Goal: Information Seeking & Learning: Learn about a topic

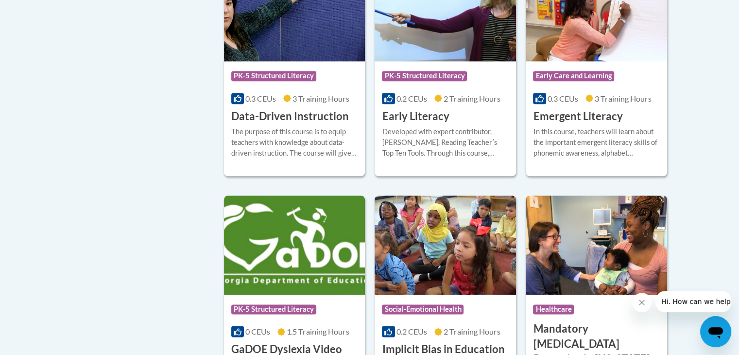
scroll to position [1094, 0]
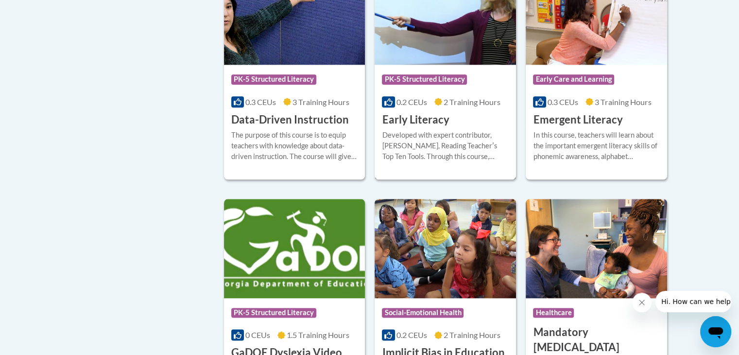
click at [436, 127] on h3 "Early Literacy" at bounding box center [415, 119] width 67 height 15
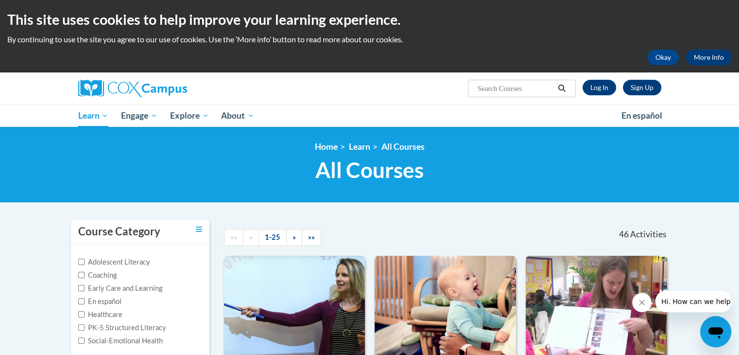
click at [532, 88] on input "Search..." at bounding box center [516, 89] width 78 height 12
type input "r"
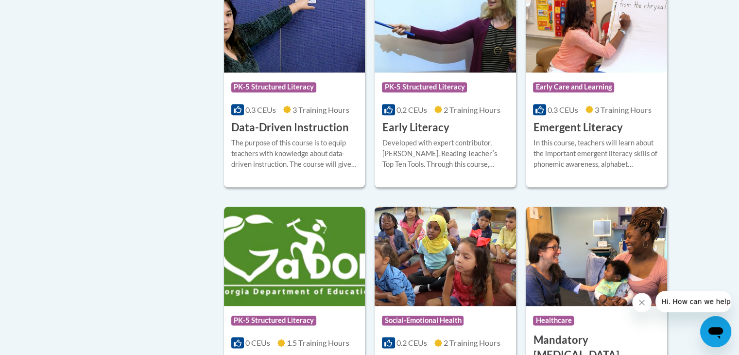
scroll to position [1082, 0]
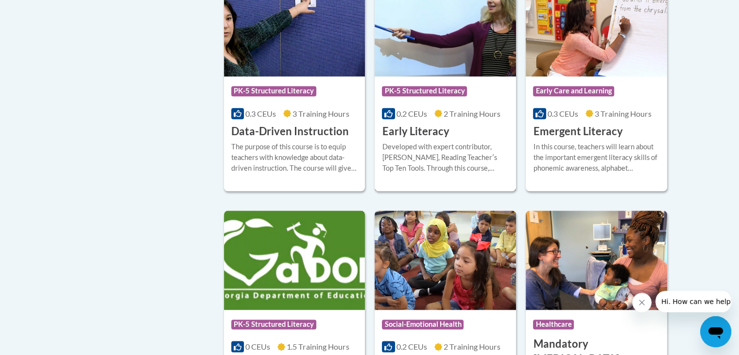
click at [428, 139] on h3 "Early Literacy" at bounding box center [415, 131] width 67 height 15
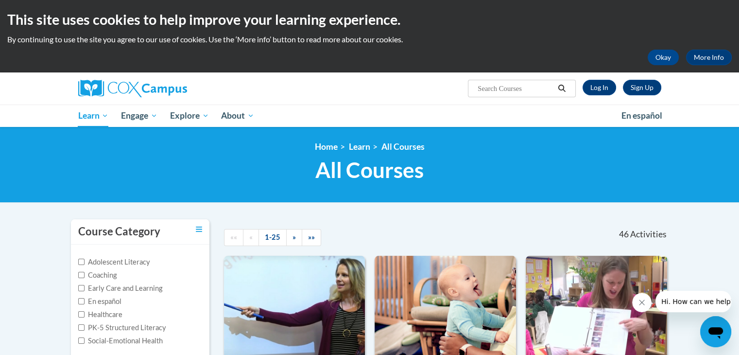
click at [517, 85] on input "Search..." at bounding box center [516, 89] width 78 height 12
type input "early literacy and phono"
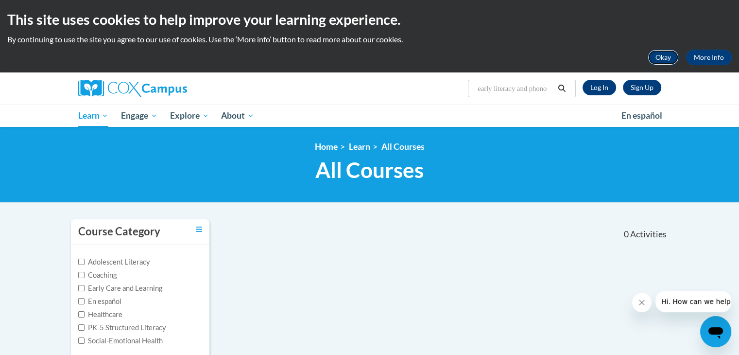
click at [662, 53] on button "Okay" at bounding box center [663, 58] width 31 height 16
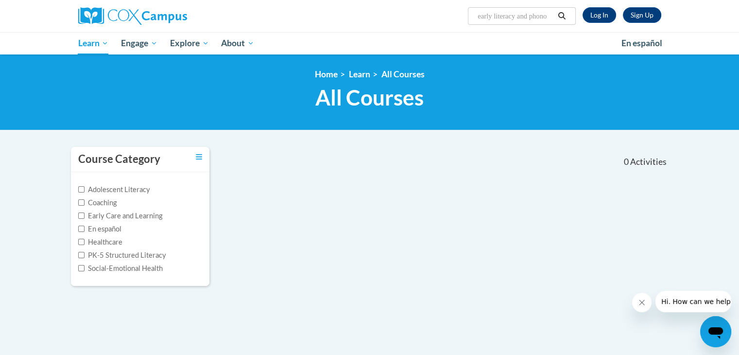
click at [554, 14] on input "early literacy and phono" at bounding box center [516, 16] width 78 height 12
click at [554, 14] on input "early literacy and pr" at bounding box center [516, 16] width 78 height 12
type input "early literacy and print awaeness"
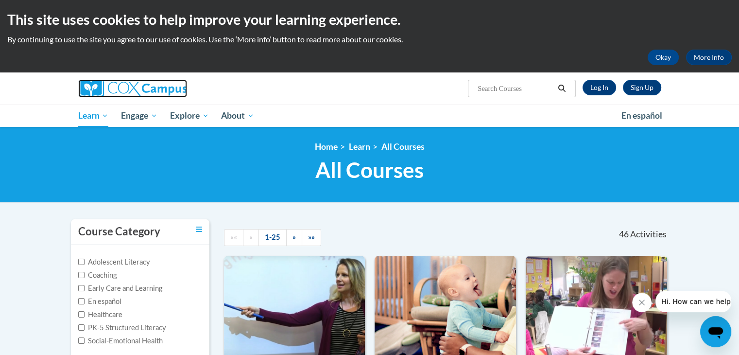
click at [167, 86] on img at bounding box center [132, 88] width 109 height 17
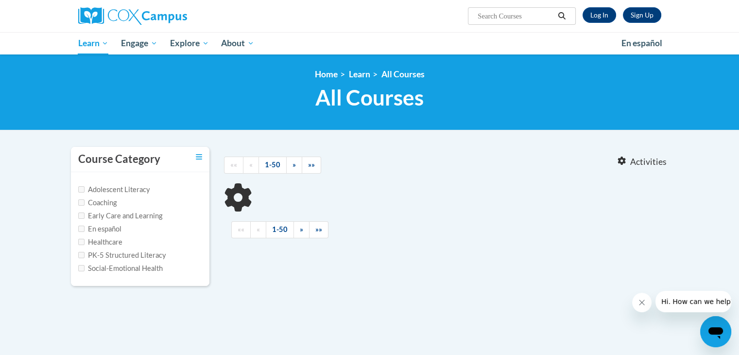
type input "early literacy and print awaeness"
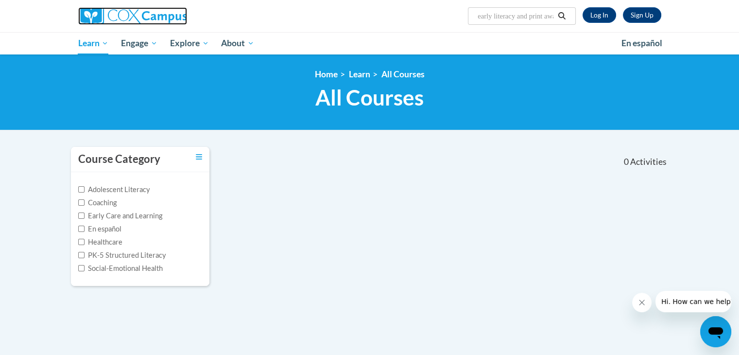
click at [120, 16] on img at bounding box center [132, 15] width 109 height 17
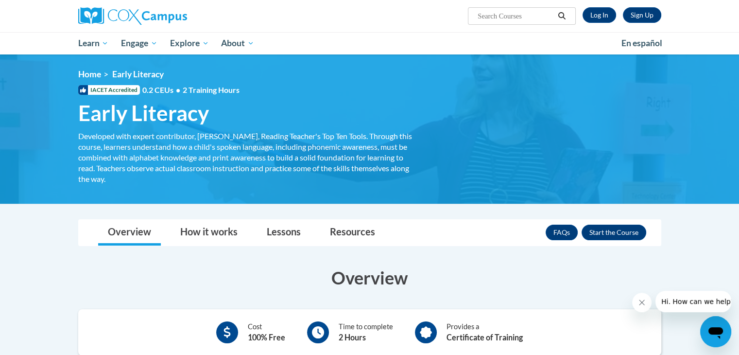
click at [514, 17] on input "Search..." at bounding box center [516, 16] width 78 height 12
type input "print awareness"
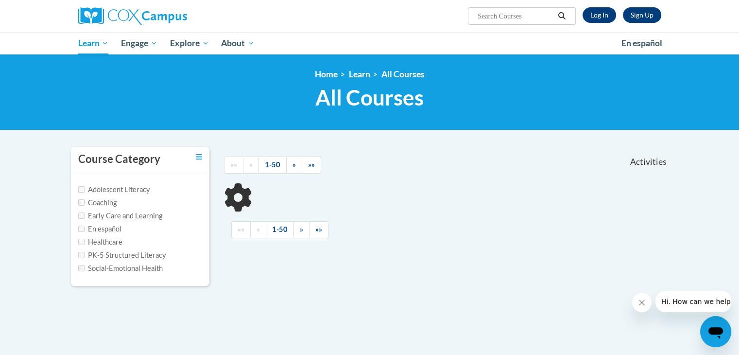
type input "print awareness"
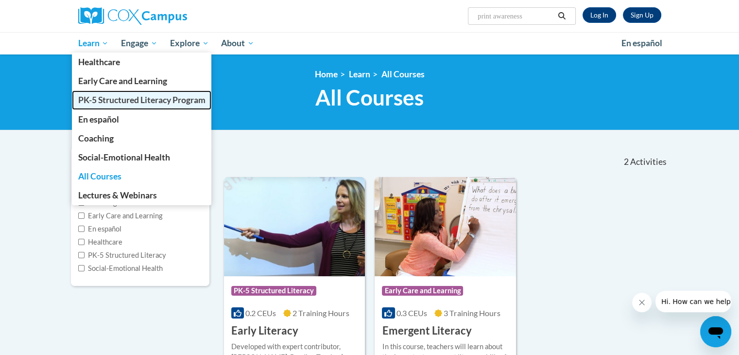
click at [117, 97] on span "PK-5 Structured Literacy Program" at bounding box center [141, 100] width 127 height 10
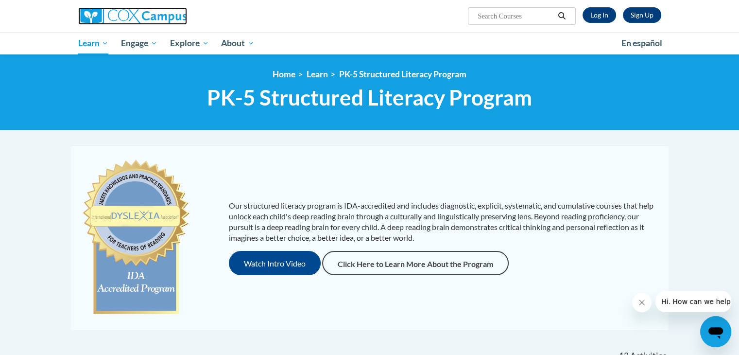
click at [128, 12] on img at bounding box center [132, 15] width 109 height 17
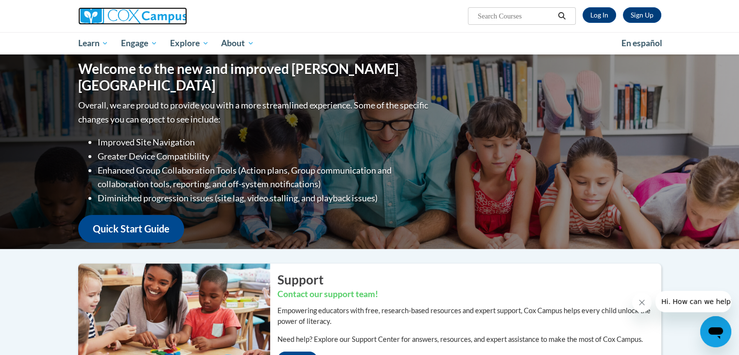
click at [164, 18] on img at bounding box center [132, 15] width 109 height 17
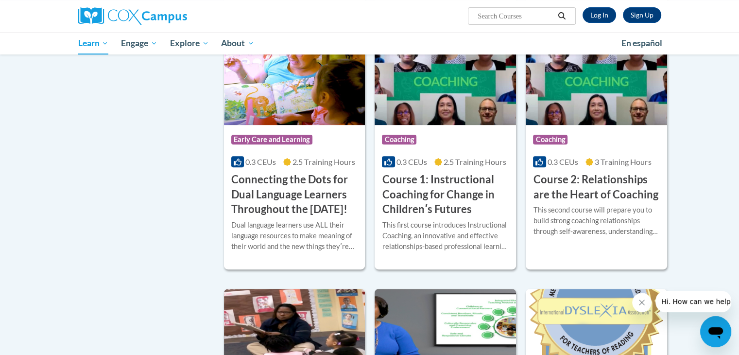
scroll to position [436, 0]
